Goal: Task Accomplishment & Management: Use online tool/utility

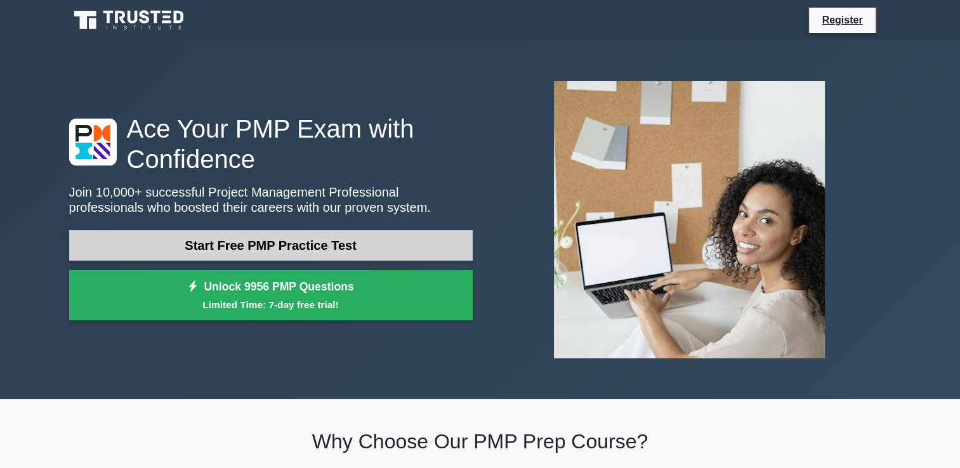
drag, startPoint x: 316, startPoint y: 244, endPoint x: 324, endPoint y: 244, distance: 8.2
click at [316, 244] on link "Start Free PMP Practice Test" at bounding box center [270, 245] width 403 height 30
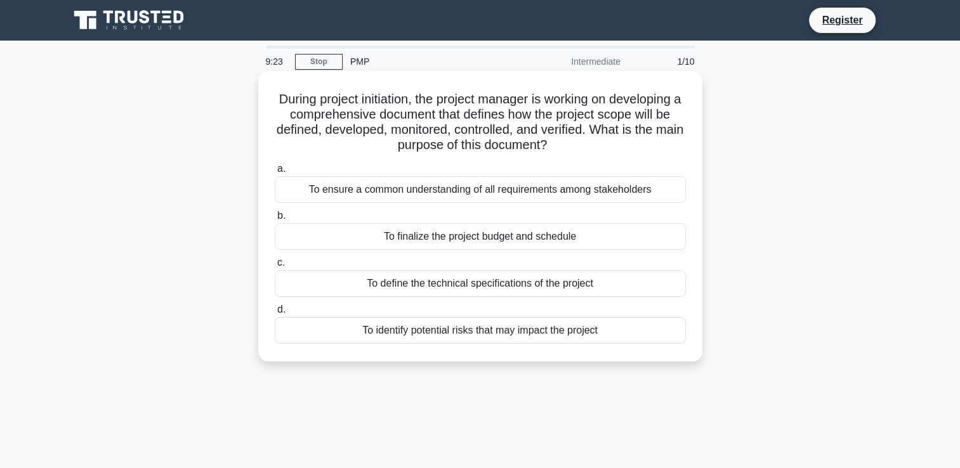
click at [614, 186] on div "To ensure a common understanding of all requirements among stakeholders" at bounding box center [480, 189] width 411 height 27
click at [275, 173] on input "a. To ensure a common understanding of all requirements among stakeholders" at bounding box center [275, 169] width 0 height 8
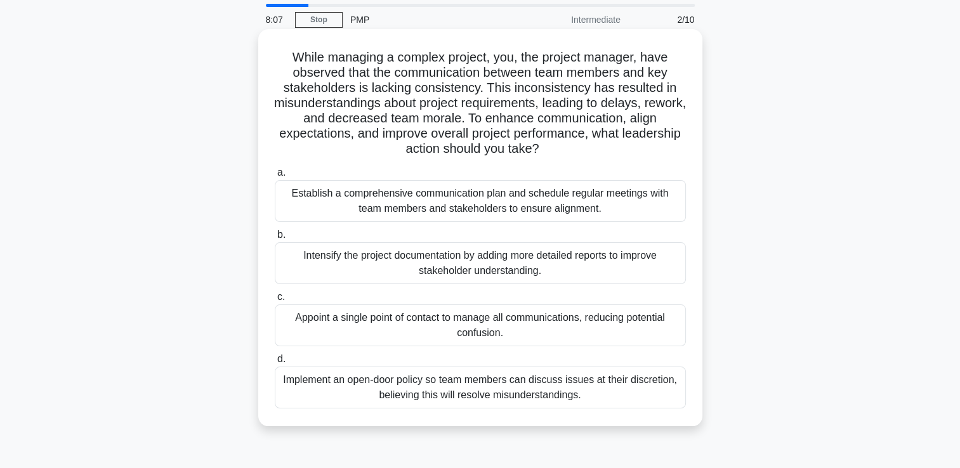
scroll to position [63, 0]
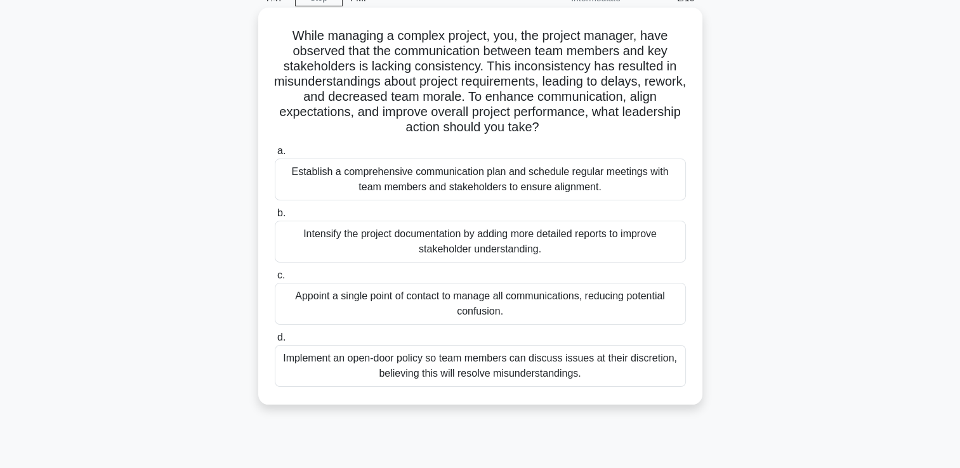
click at [563, 189] on div "Establish a comprehensive communication plan and schedule regular meetings with…" at bounding box center [480, 180] width 411 height 42
click at [275, 155] on input "a. Establish a comprehensive communication plan and schedule regular meetings w…" at bounding box center [275, 151] width 0 height 8
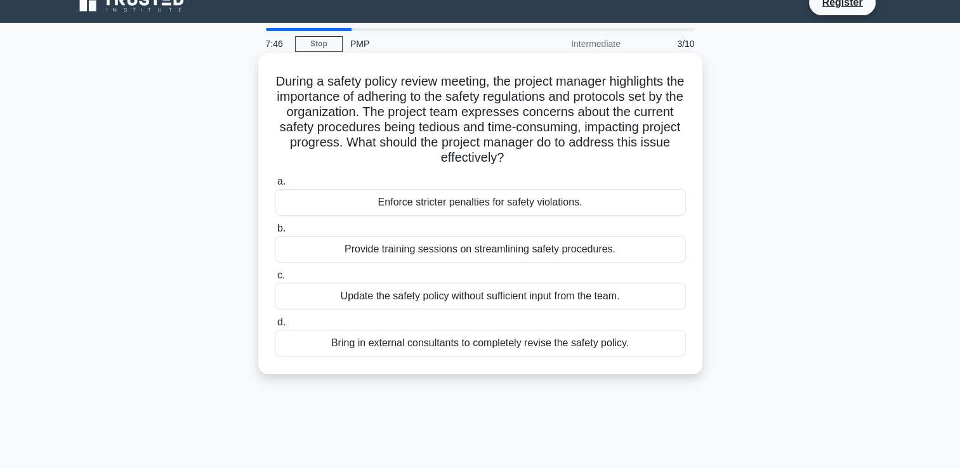
scroll to position [0, 0]
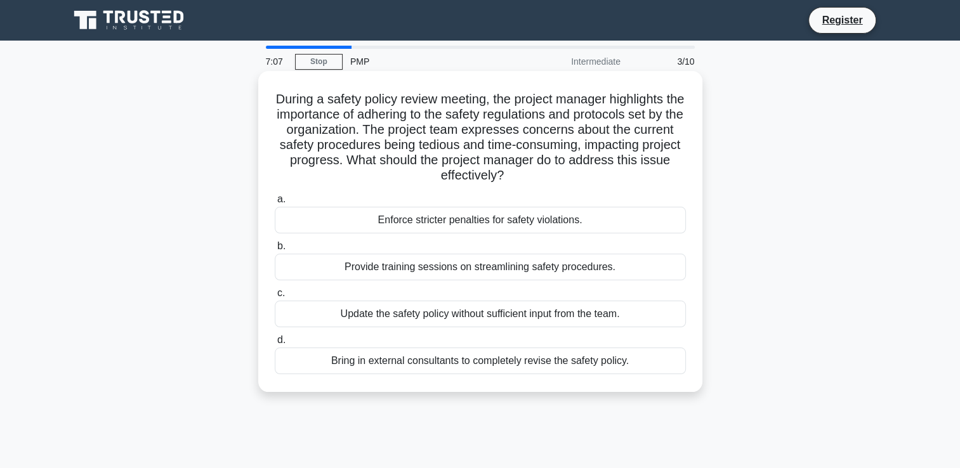
click at [574, 268] on div "Provide training sessions on streamlining safety procedures." at bounding box center [480, 267] width 411 height 27
click at [275, 250] on input "b. Provide training sessions on streamlining safety procedures." at bounding box center [275, 246] width 0 height 8
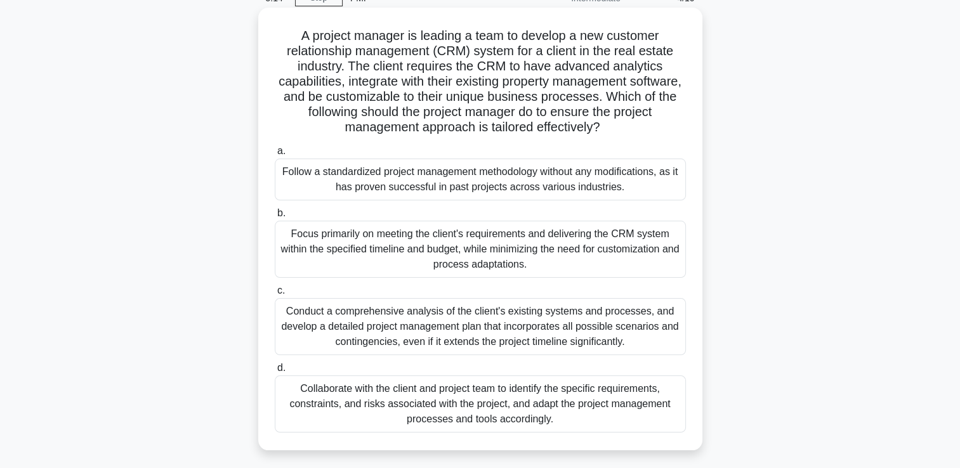
scroll to position [127, 0]
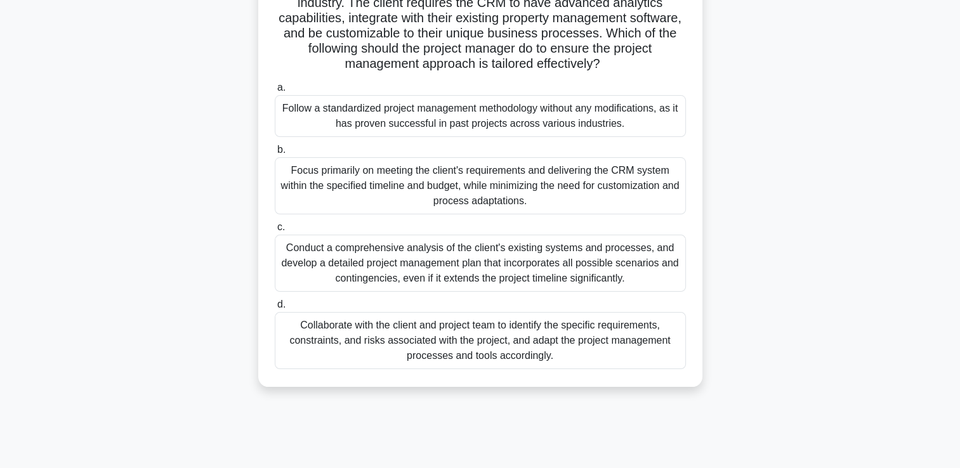
click at [564, 349] on div "Collaborate with the client and project team to identify the specific requireme…" at bounding box center [480, 340] width 411 height 57
click at [275, 309] on input "d. Collaborate with the client and project team to identify the specific requir…" at bounding box center [275, 305] width 0 height 8
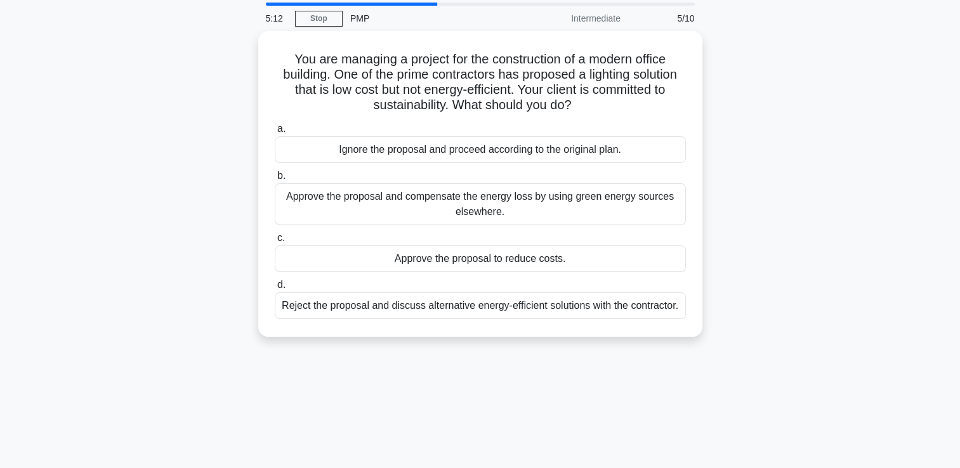
scroll to position [0, 0]
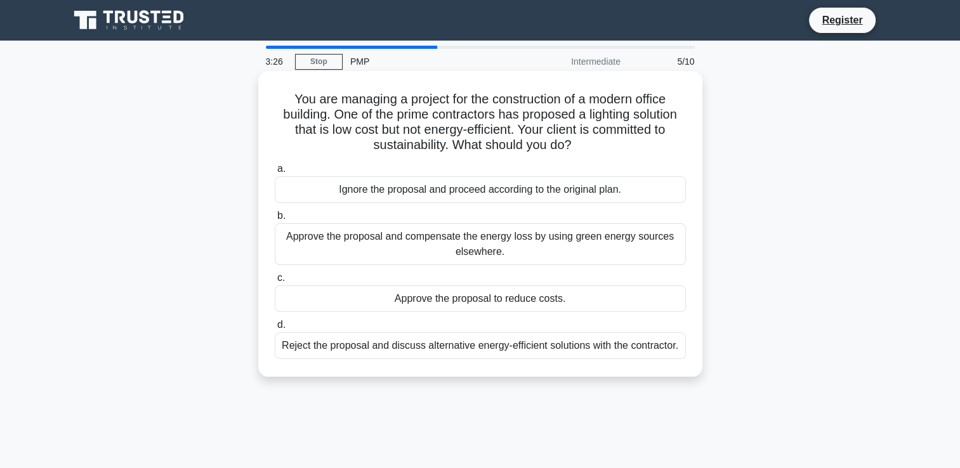
click at [647, 345] on div "Reject the proposal and discuss alternative energy-efficient solutions with the…" at bounding box center [480, 345] width 411 height 27
click at [275, 329] on input "d. Reject the proposal and discuss alternative energy-efficient solutions with …" at bounding box center [275, 325] width 0 height 8
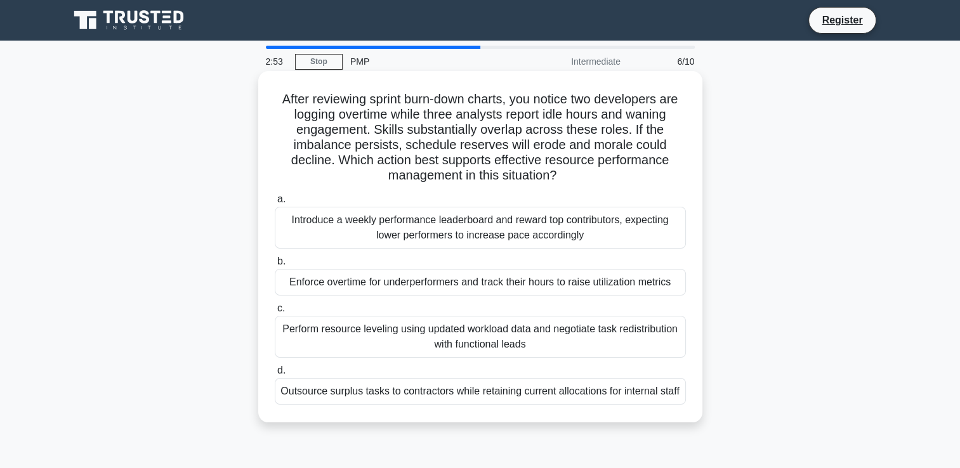
scroll to position [63, 0]
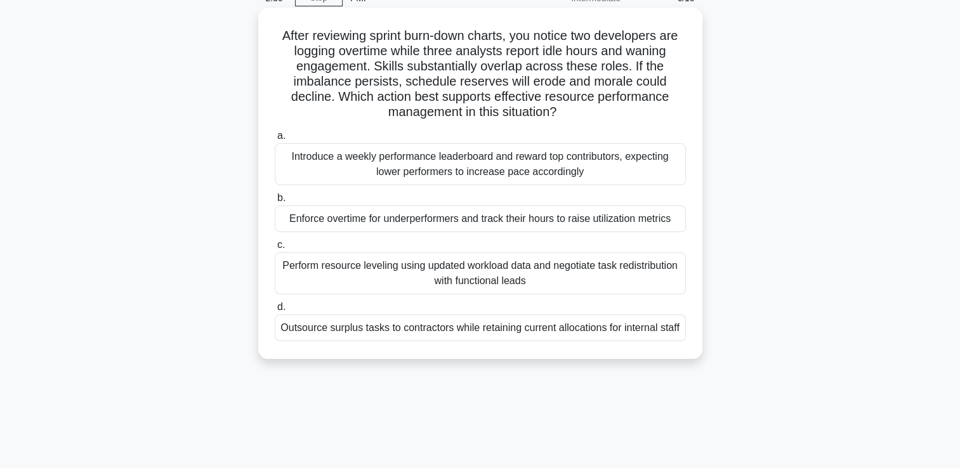
click at [543, 169] on div "Introduce a weekly performance leaderboard and reward top contributors, expecti…" at bounding box center [480, 164] width 411 height 42
click at [275, 140] on input "a. Introduce a weekly performance leaderboard and reward top contributors, expe…" at bounding box center [275, 136] width 0 height 8
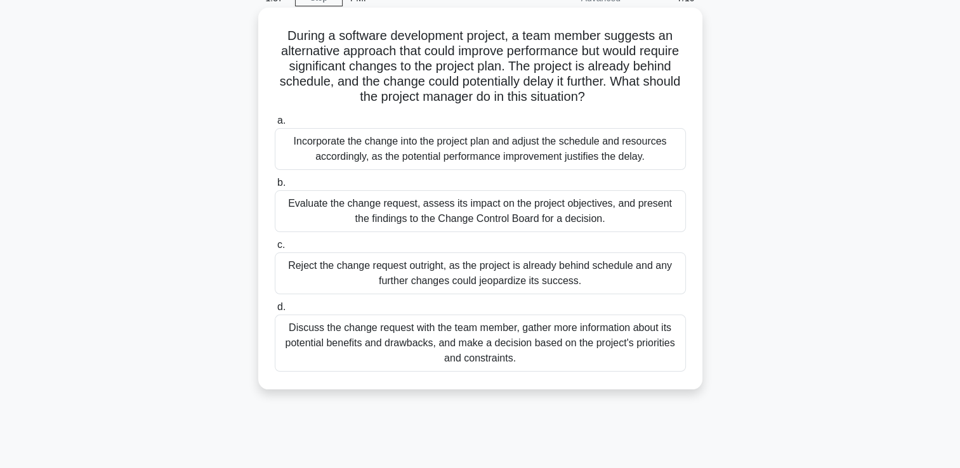
click at [608, 215] on div "Evaluate the change request, assess its impact on the project objectives, and p…" at bounding box center [480, 211] width 411 height 42
click at [275, 187] on input "b. Evaluate the change request, assess its impact on the project objectives, an…" at bounding box center [275, 183] width 0 height 8
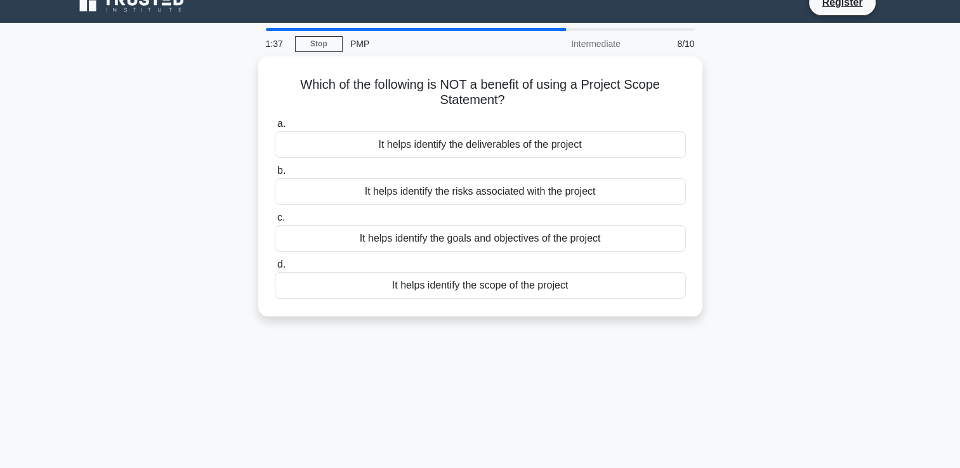
scroll to position [0, 0]
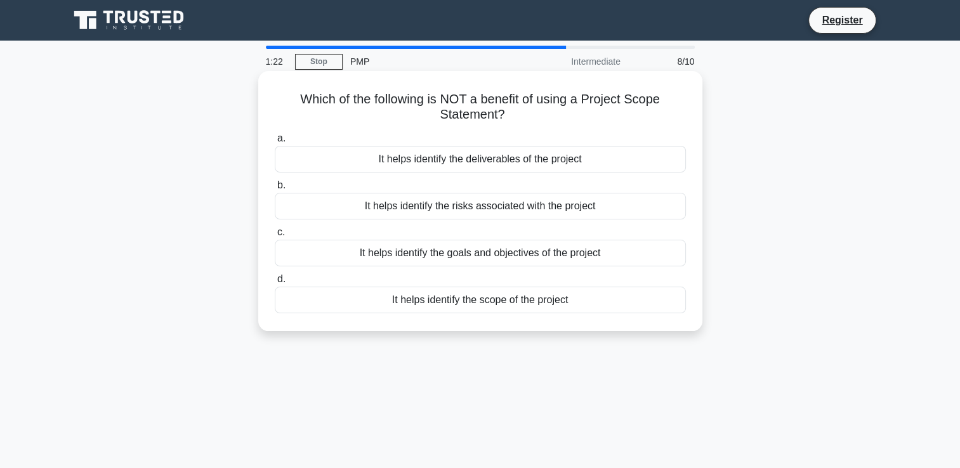
click at [606, 257] on div "It helps identify the goals and objectives of the project" at bounding box center [480, 253] width 411 height 27
click at [275, 237] on input "c. It helps identify the goals and objectives of the project" at bounding box center [275, 232] width 0 height 8
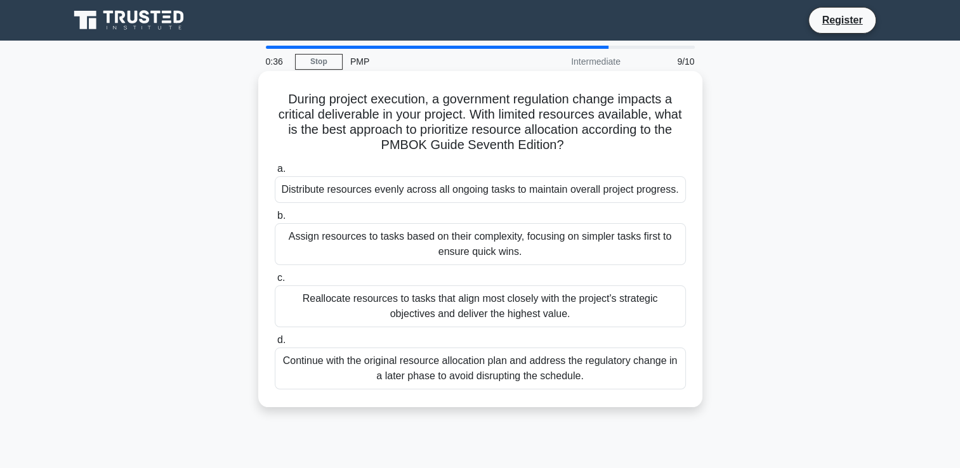
click at [585, 314] on div "Reallocate resources to tasks that align most closely with the project's strate…" at bounding box center [480, 306] width 411 height 42
click at [275, 282] on input "c. Reallocate resources to tasks that align most closely with the project's str…" at bounding box center [275, 278] width 0 height 8
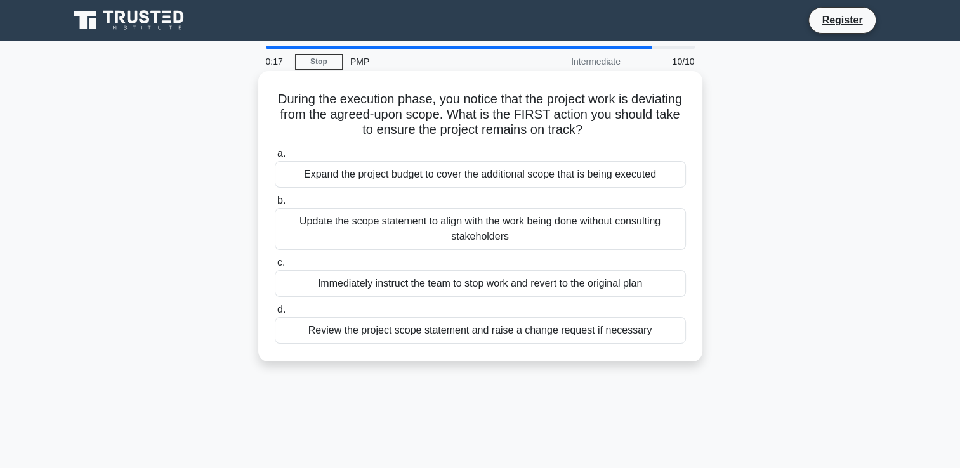
click at [618, 327] on div "Review the project scope statement and raise a change request if necessary" at bounding box center [480, 330] width 411 height 27
click at [275, 314] on input "d. Review the project scope statement and raise a change request if necessary" at bounding box center [275, 310] width 0 height 8
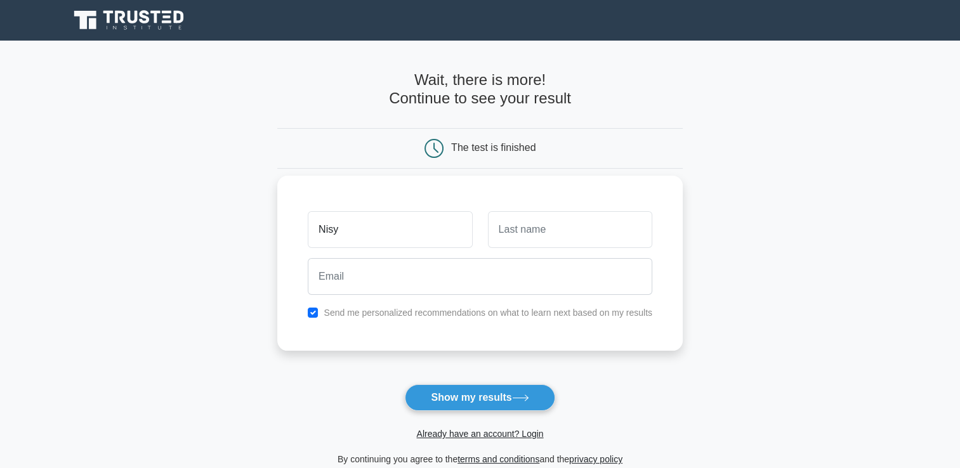
type input "Nisy"
click at [541, 218] on input "text" at bounding box center [570, 229] width 164 height 37
type input "Nisy"
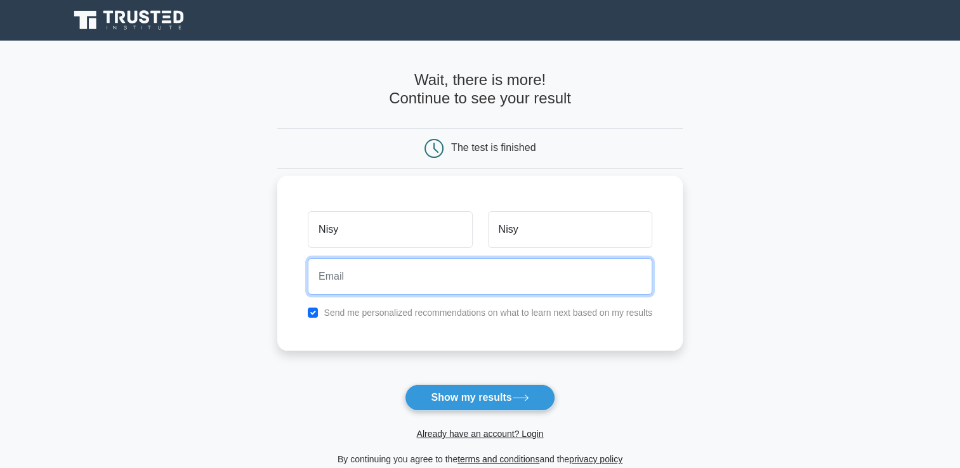
click at [464, 285] on input "email" at bounding box center [480, 276] width 344 height 37
click at [315, 272] on input "email" at bounding box center [480, 276] width 344 height 37
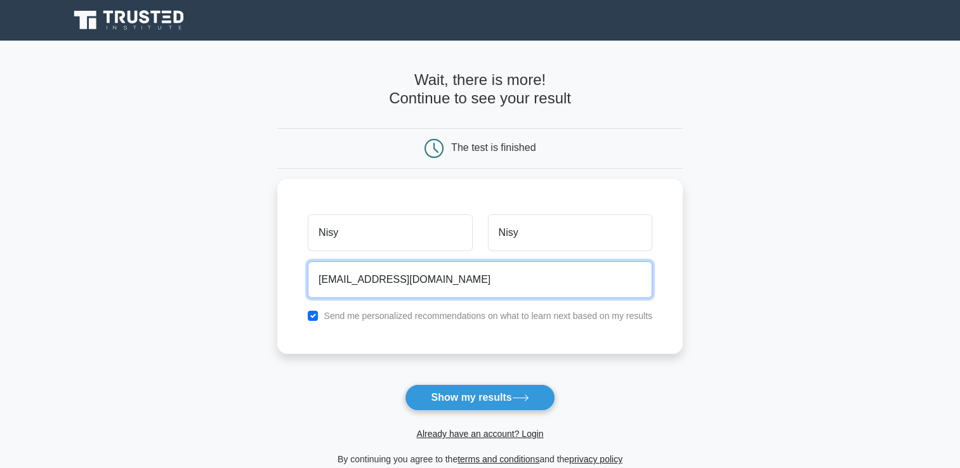
type input "aminath.nisy@gmail.com"
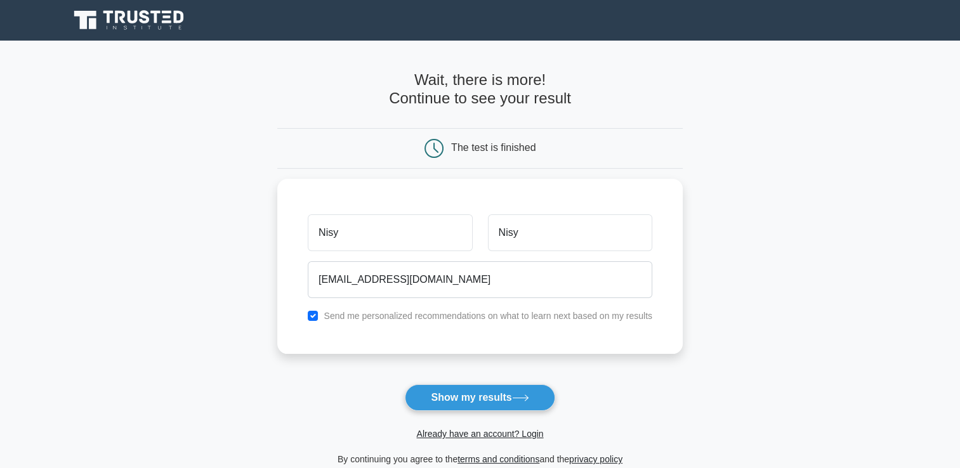
click at [800, 311] on main "Wait, there is more! Continue to see your result The test is finished Nisy Nisy" at bounding box center [480, 269] width 960 height 457
click at [810, 339] on main "Wait, there is more! Continue to see your result The test is finished Nisy Nisy" at bounding box center [480, 269] width 960 height 457
click at [314, 312] on input "checkbox" at bounding box center [313, 313] width 10 height 10
checkbox input "false"
click at [487, 399] on button "Show my results" at bounding box center [480, 397] width 150 height 27
